Goal: Task Accomplishment & Management: Complete application form

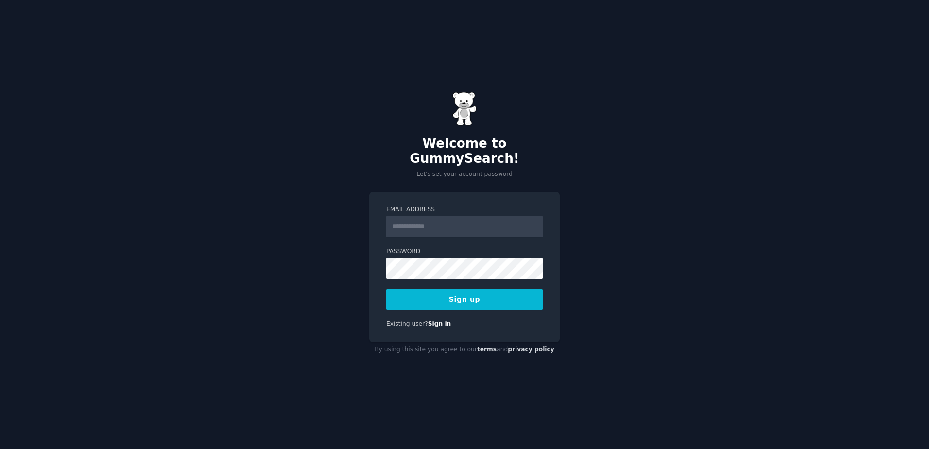
type input "*"
click at [438, 216] on input "******" at bounding box center [464, 226] width 156 height 21
click at [470, 218] on input "******" at bounding box center [464, 226] width 156 height 21
type input "**********"
click at [445, 289] on button "Sign up" at bounding box center [464, 299] width 156 height 20
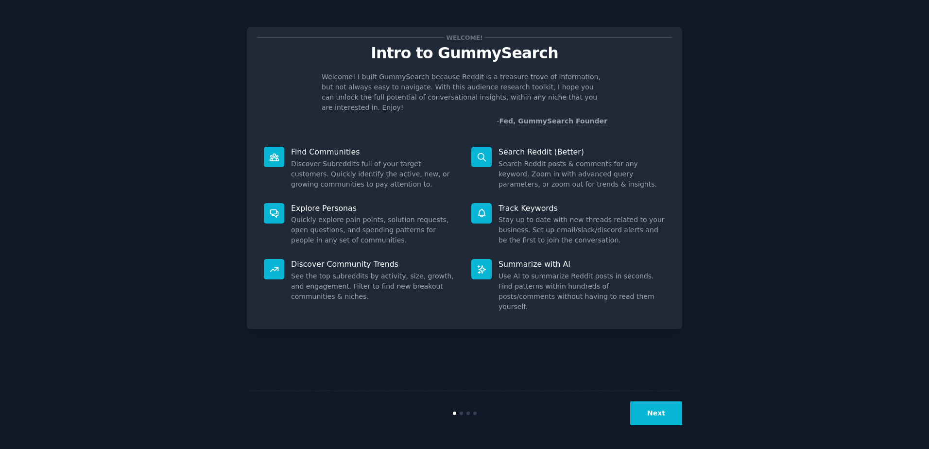
click at [647, 411] on button "Next" at bounding box center [656, 413] width 52 height 24
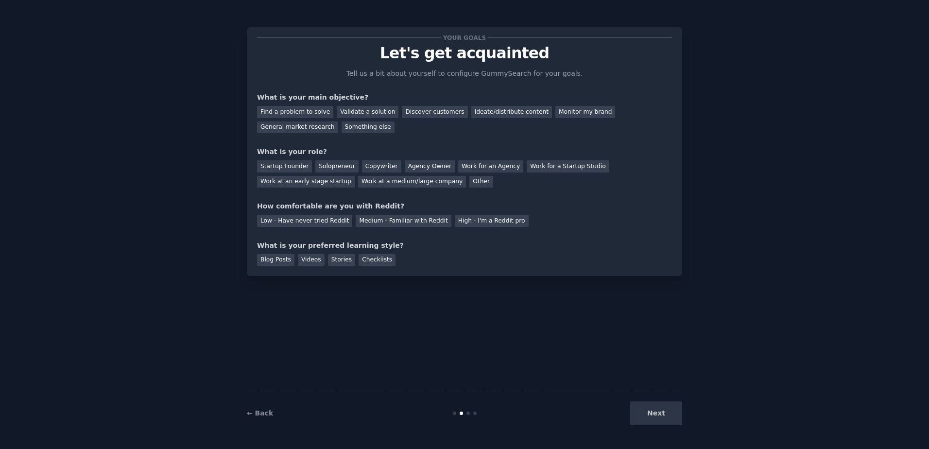
click at [647, 411] on div "Next" at bounding box center [609, 413] width 145 height 24
drag, startPoint x: 647, startPoint y: 411, endPoint x: 563, endPoint y: 357, distance: 99.6
click at [563, 357] on div "Your goals Let's get acquainted Tell us a bit about yourself to configure Gummy…" at bounding box center [464, 225] width 435 height 422
click at [654, 411] on div "Next" at bounding box center [609, 413] width 145 height 24
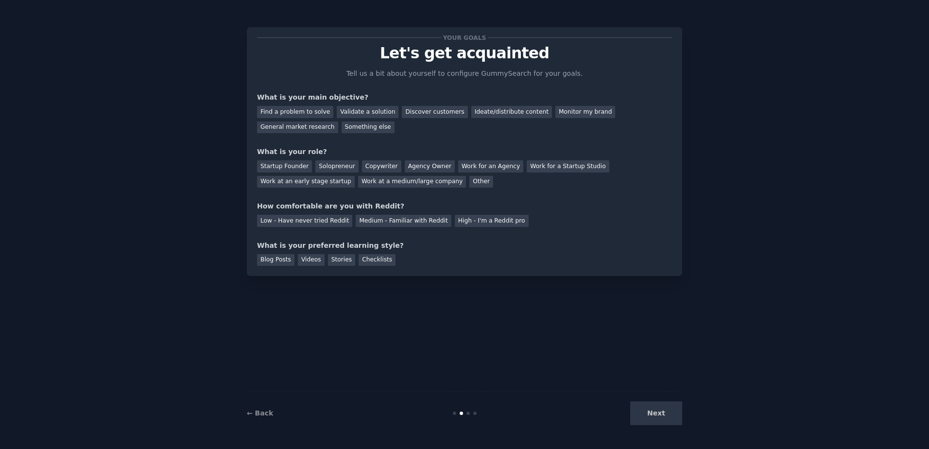
drag, startPoint x: 659, startPoint y: 412, endPoint x: 643, endPoint y: 386, distance: 30.3
click at [658, 411] on div "Next" at bounding box center [609, 413] width 145 height 24
drag, startPoint x: 636, startPoint y: 328, endPoint x: 435, endPoint y: 334, distance: 201.3
click at [435, 334] on div "Your goals Let's get acquainted Tell us a bit about yourself to configure Gummy…" at bounding box center [464, 225] width 435 height 422
drag, startPoint x: 435, startPoint y: 334, endPoint x: 507, endPoint y: 385, distance: 88.7
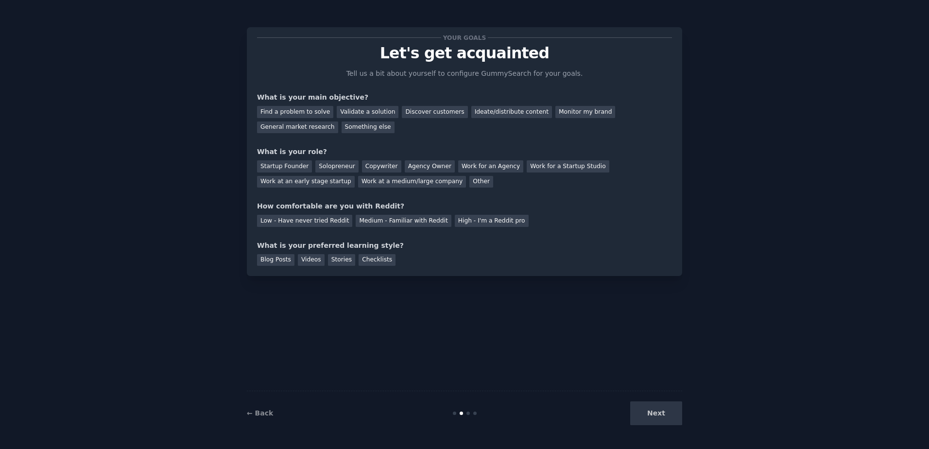
click at [504, 385] on div "Your goals Let's get acquainted Tell us a bit about yourself to configure Gummy…" at bounding box center [464, 225] width 435 height 422
drag, startPoint x: 654, startPoint y: 427, endPoint x: 652, endPoint y: 417, distance: 9.4
click at [654, 426] on div "← Back Next" at bounding box center [464, 413] width 435 height 45
click at [650, 408] on div "Next" at bounding box center [609, 413] width 145 height 24
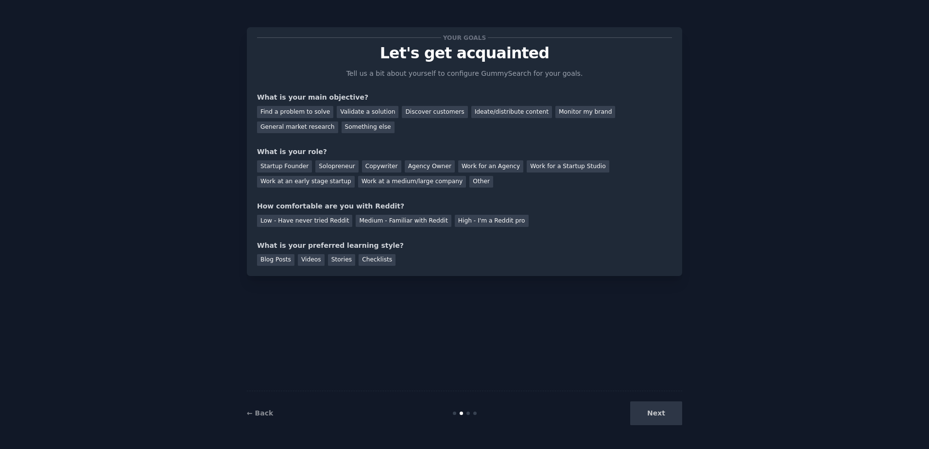
drag, startPoint x: 650, startPoint y: 408, endPoint x: 592, endPoint y: 366, distance: 71.4
click at [592, 366] on div "Your goals Let's get acquainted Tell us a bit about yourself to configure Gummy…" at bounding box center [464, 225] width 435 height 422
click at [655, 404] on div "Next" at bounding box center [609, 413] width 145 height 24
click at [652, 414] on div "Next" at bounding box center [609, 413] width 145 height 24
click at [629, 227] on div "Your goals Let's get acquainted Tell us a bit about yourself to configure Gummy…" at bounding box center [464, 151] width 415 height 228
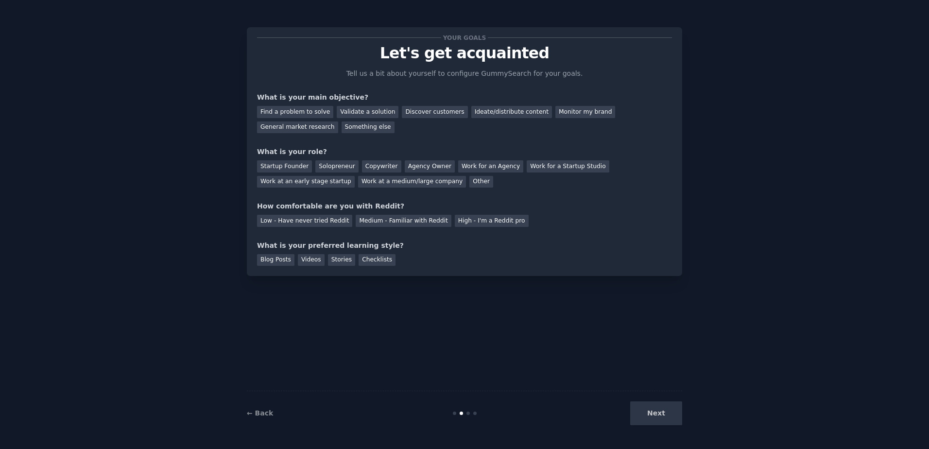
drag, startPoint x: 837, startPoint y: 198, endPoint x: 748, endPoint y: 202, distance: 88.5
click at [836, 198] on div "Your goals Let's get acquainted Tell us a bit about yourself to configure Gummy…" at bounding box center [465, 225] width 902 height 422
click at [743, 199] on div "Your goals Let's get acquainted Tell us a bit about yourself to configure Gummy…" at bounding box center [465, 225] width 902 height 422
click at [471, 261] on div "Blog Posts Videos Stories Checklists" at bounding box center [464, 259] width 415 height 16
click at [647, 412] on div "Next" at bounding box center [609, 413] width 145 height 24
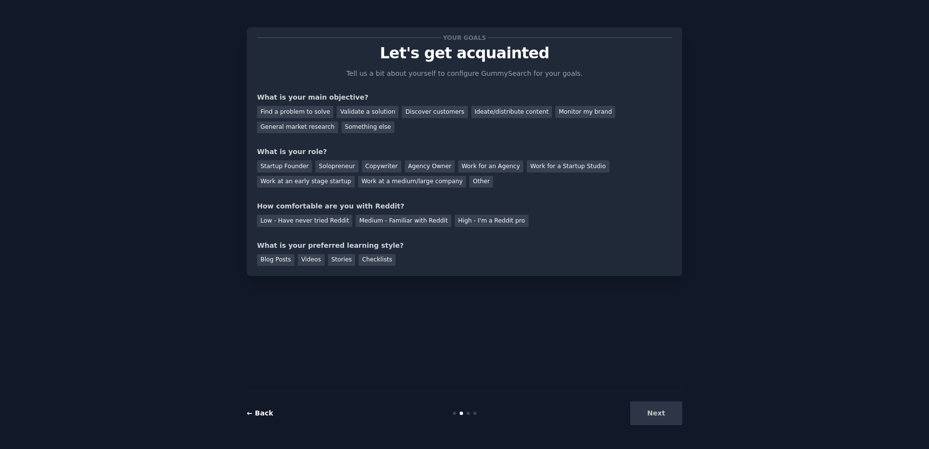
click at [261, 410] on link "← Back" at bounding box center [260, 413] width 26 height 8
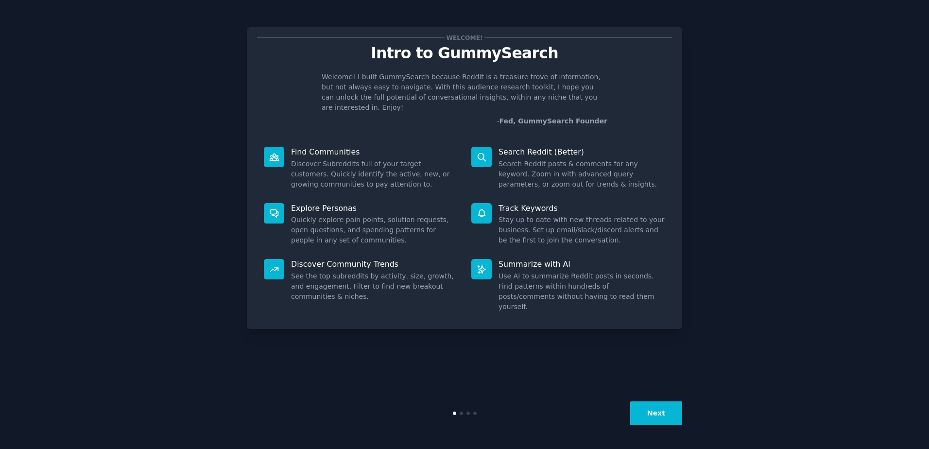
click at [261, 410] on div "Next" at bounding box center [464, 413] width 435 height 45
